Goal: Book appointment/travel/reservation

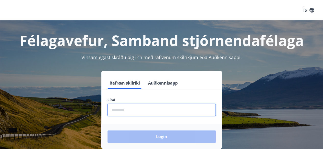
click at [125, 110] on input "phone" at bounding box center [161, 110] width 108 height 13
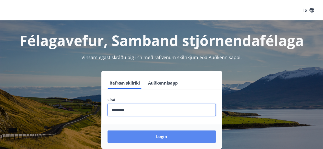
click at [169, 138] on button "Login" at bounding box center [161, 137] width 108 height 12
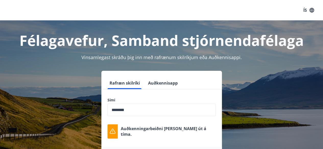
click at [137, 109] on input "phone" at bounding box center [161, 110] width 108 height 13
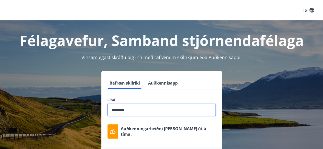
drag, startPoint x: 137, startPoint y: 110, endPoint x: 105, endPoint y: 107, distance: 32.5
click at [105, 107] on div "Sími ​ Auðkenningarbeiðni rann út á tíma." at bounding box center [161, 118] width 120 height 41
click at [125, 83] on button "Rafræn skilríki" at bounding box center [124, 83] width 34 height 12
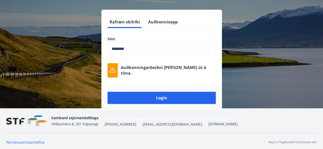
scroll to position [63, 0]
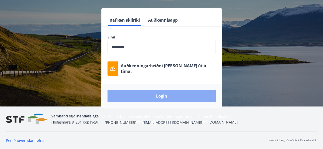
click at [161, 97] on button "Login" at bounding box center [161, 96] width 108 height 12
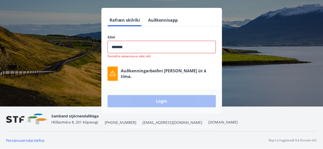
type input "********"
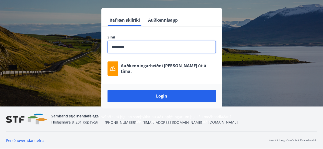
click at [166, 95] on button "Login" at bounding box center [161, 96] width 108 height 12
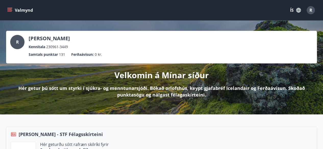
click at [10, 8] on icon "menu" at bounding box center [10, 8] width 6 height 1
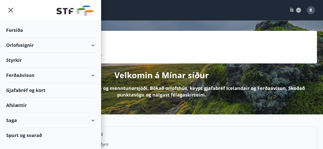
click at [94, 45] on div "Orlofseignir" at bounding box center [50, 45] width 89 height 15
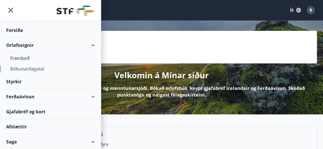
click at [34, 68] on div "Bókunardagatal" at bounding box center [50, 69] width 80 height 11
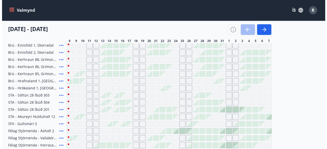
scroll to position [77, 0]
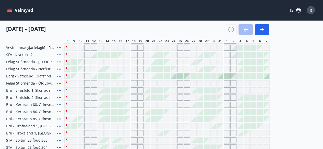
click at [193, 76] on div at bounding box center [194, 77] width 6 height 6
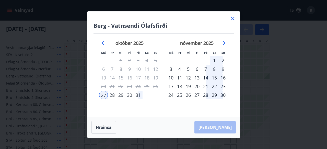
click at [112, 94] on div "28" at bounding box center [112, 95] width 9 height 9
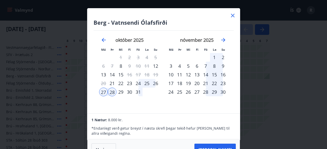
scroll to position [0, 0]
drag, startPoint x: 184, startPoint y: 18, endPoint x: 186, endPoint y: 7, distance: 10.4
click at [186, 7] on div "[PERSON_NAME] - Vatnsendi Ólafsfirði Má Þr Mi Fi Fö La Su Má Þr Mi Fi Fö La Su …" at bounding box center [163, 74] width 327 height 149
click at [233, 15] on icon at bounding box center [233, 16] width 4 height 4
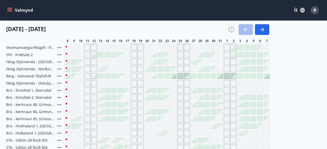
click at [232, 15] on div "Valmynd ÍS R" at bounding box center [163, 10] width 314 height 12
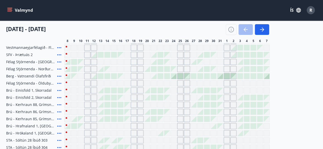
click at [181, 77] on div at bounding box center [180, 77] width 6 height 6
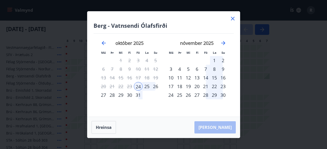
click at [154, 86] on div "26" at bounding box center [155, 86] width 9 height 9
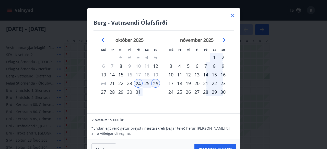
click at [232, 15] on icon at bounding box center [232, 16] width 6 height 6
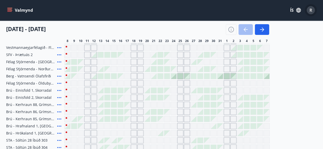
click at [311, 9] on span "R" at bounding box center [310, 10] width 3 height 6
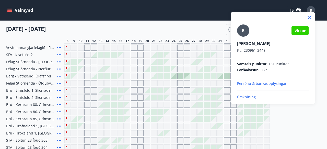
click at [249, 96] on p "Útskráning" at bounding box center [272, 97] width 71 height 5
